Goal: Complete application form: Complete application form

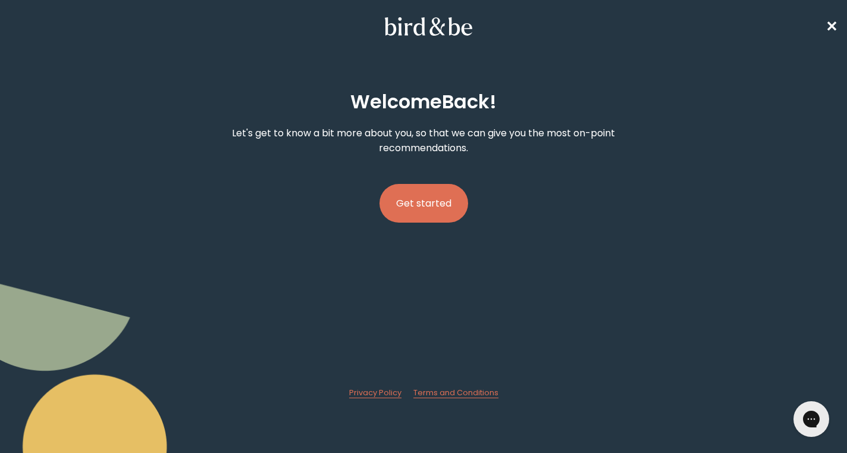
click at [419, 199] on button "Get started" at bounding box center [424, 203] width 89 height 39
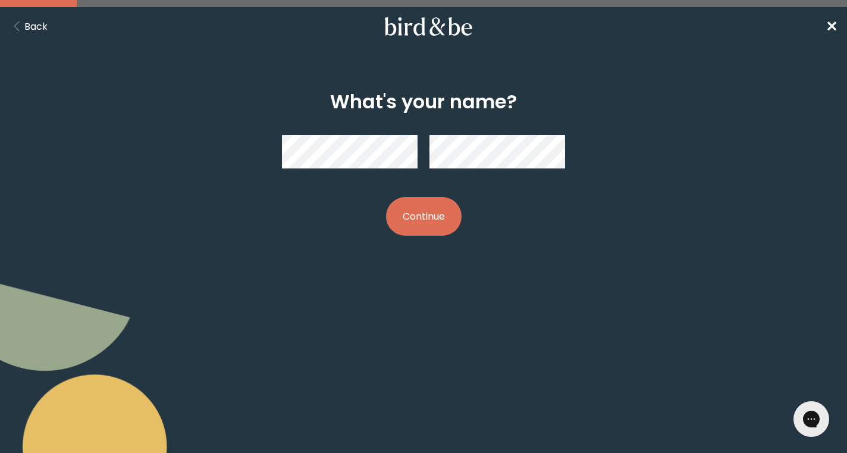
click at [420, 210] on button "Continue" at bounding box center [424, 216] width 76 height 39
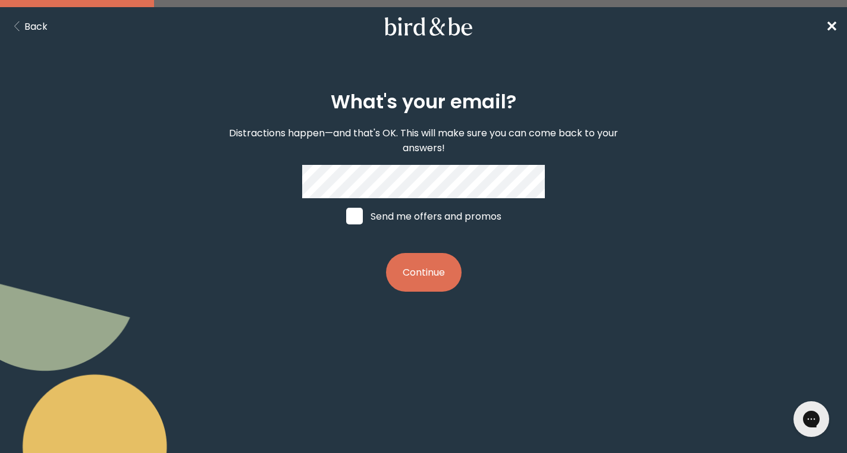
click at [427, 268] on button "Continue" at bounding box center [424, 272] width 76 height 39
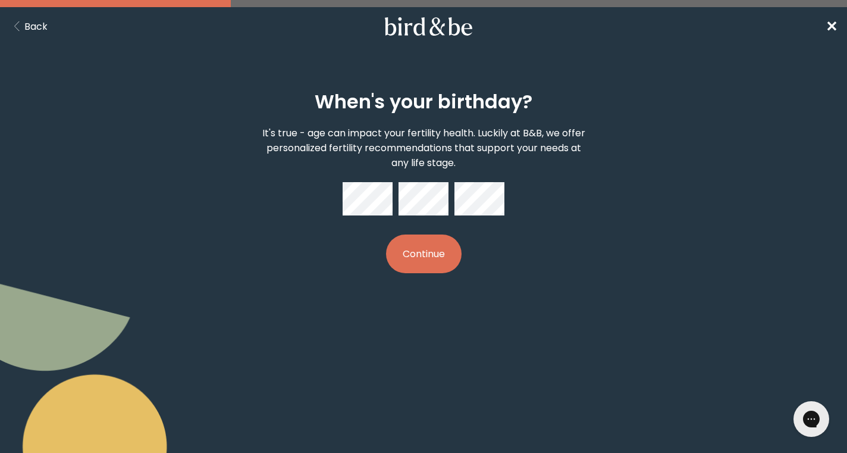
click at [419, 259] on button "Continue" at bounding box center [424, 253] width 76 height 39
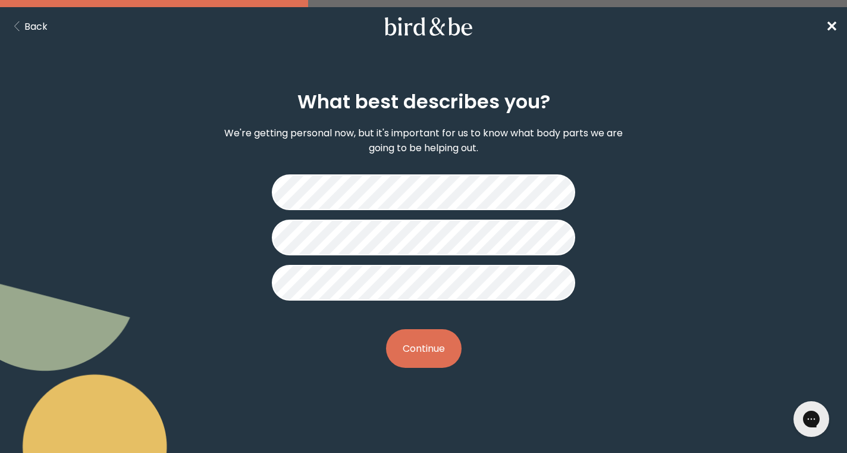
click at [439, 352] on button "Continue" at bounding box center [424, 348] width 76 height 39
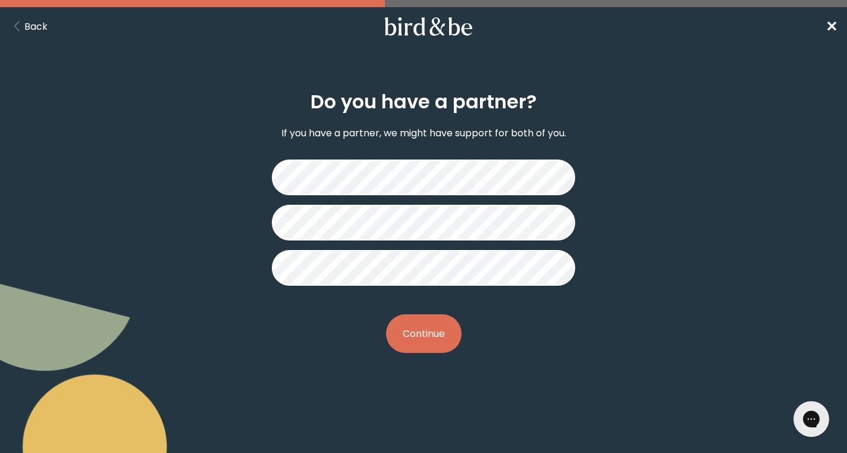
click at [424, 332] on button "Continue" at bounding box center [424, 333] width 76 height 39
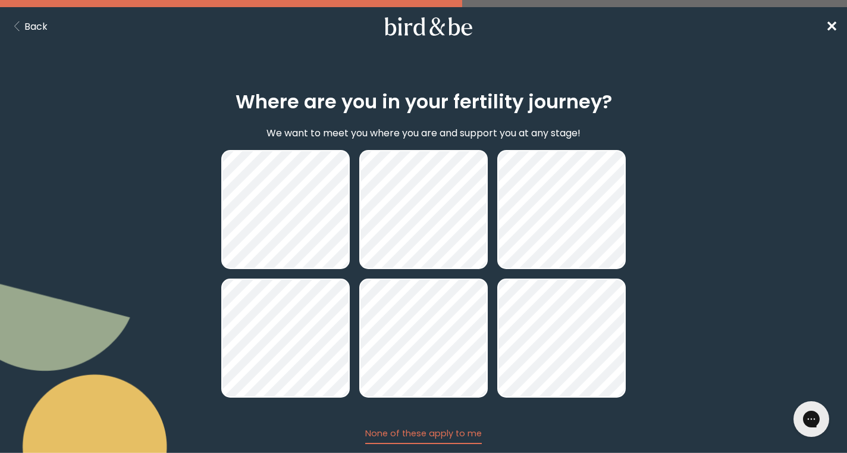
scroll to position [76, 0]
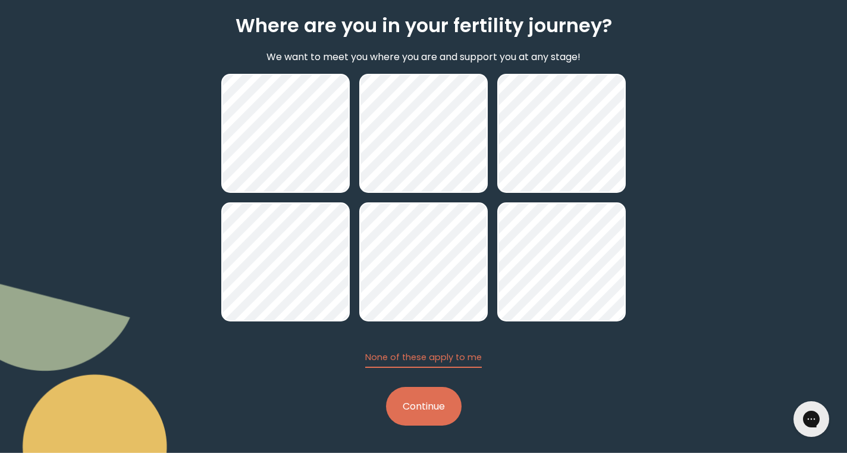
click at [434, 402] on button "Continue" at bounding box center [424, 406] width 76 height 39
click at [435, 366] on button "None of these apply to me" at bounding box center [423, 359] width 117 height 17
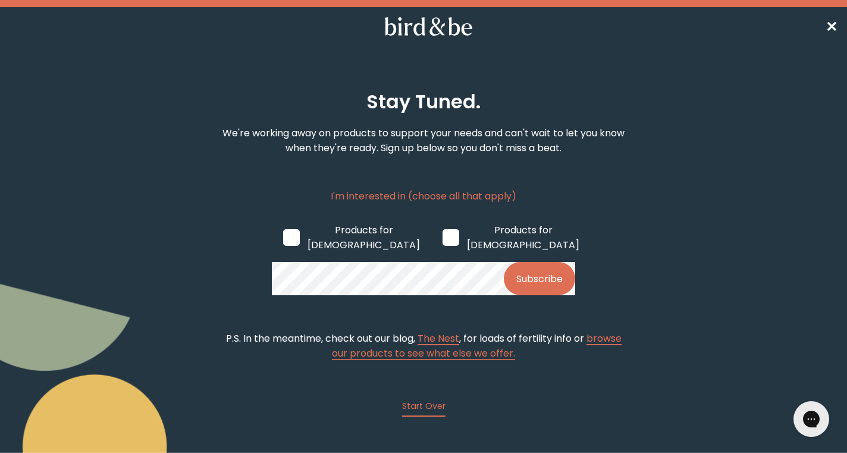
click at [832, 21] on span "✕" at bounding box center [832, 27] width 12 height 20
